Goal: Task Accomplishment & Management: Manage account settings

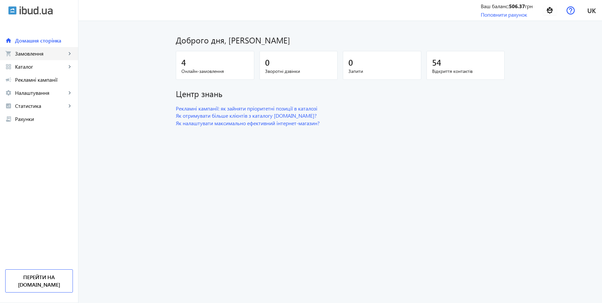
click at [49, 55] on span "Замовлення" at bounding box center [40, 53] width 51 height 7
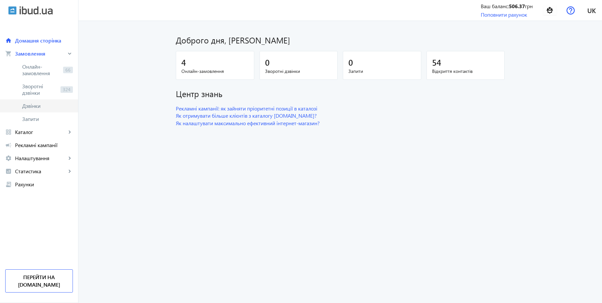
click at [35, 111] on link "Дзвінки" at bounding box center [39, 105] width 78 height 13
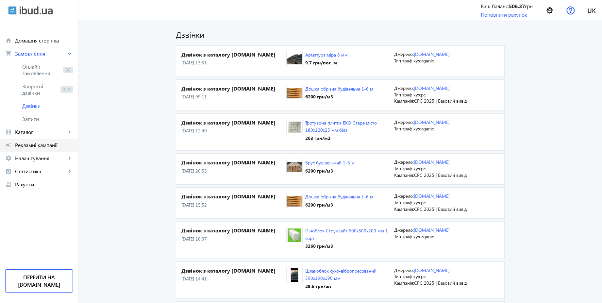
click at [31, 142] on span "Рекламні кампанії" at bounding box center [44, 145] width 58 height 7
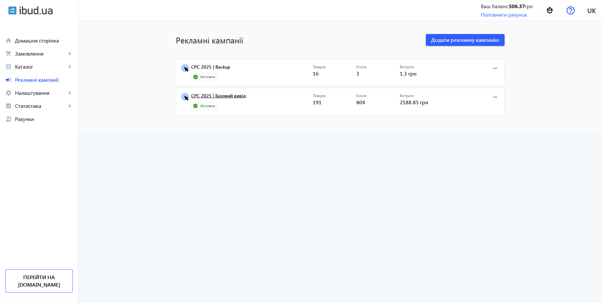
click at [226, 98] on link "CPC 2025 | Базовий вивід" at bounding box center [252, 97] width 122 height 9
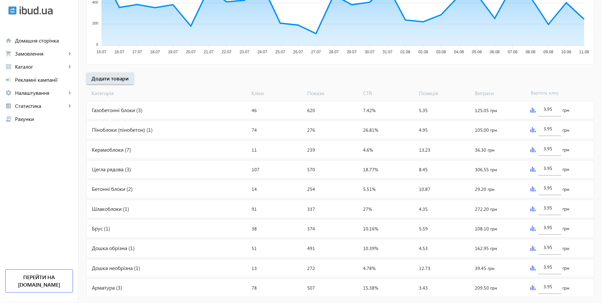
scroll to position [219, 0]
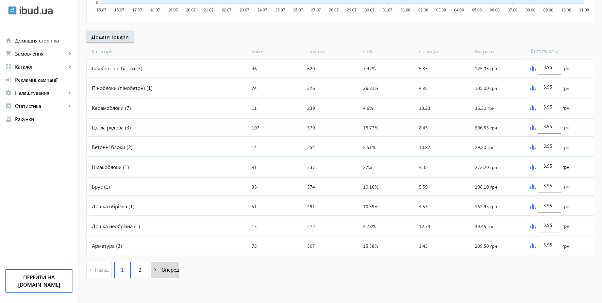
click at [168, 271] on span "Вперед" at bounding box center [169, 269] width 20 height 7
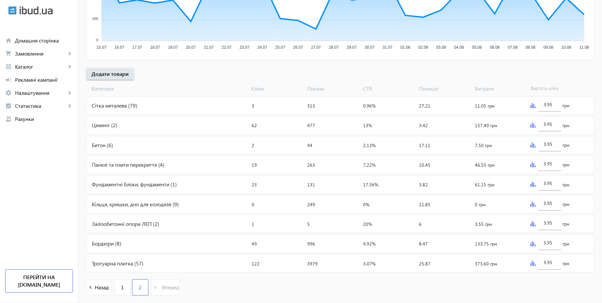
scroll to position [199, 0]
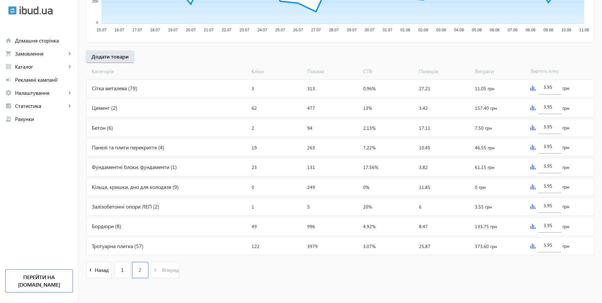
click at [190, 185] on div "Кільця, кришки, дно для колодязя (9)" at bounding box center [168, 187] width 162 height 18
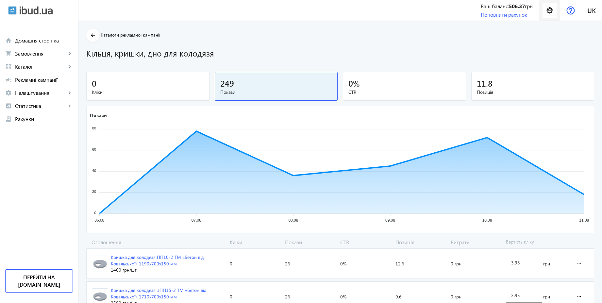
click at [548, 10] on img at bounding box center [549, 10] width 15 height 15
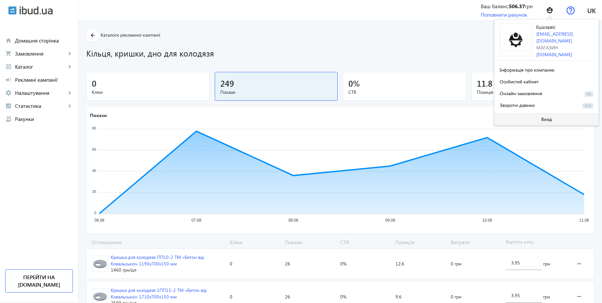
click at [533, 121] on span at bounding box center [546, 119] width 104 height 16
